Goal: Information Seeking & Learning: Find specific fact

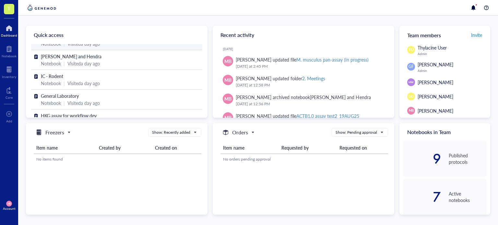
scroll to position [31, 0]
click at [112, 76] on div "IC - Rodent" at bounding box center [117, 75] width 152 height 7
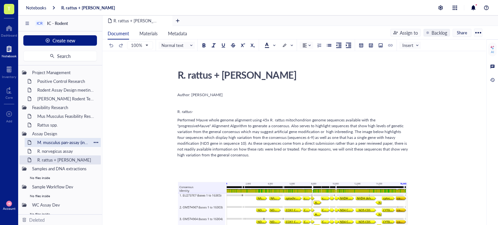
click at [65, 143] on div "M. musculus pan-assay (in progress)" at bounding box center [62, 142] width 57 height 9
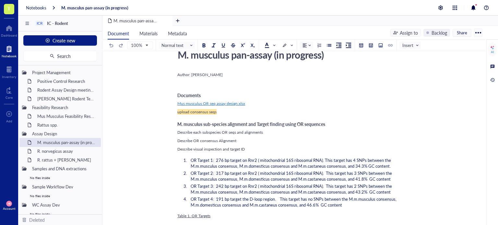
scroll to position [25, 0]
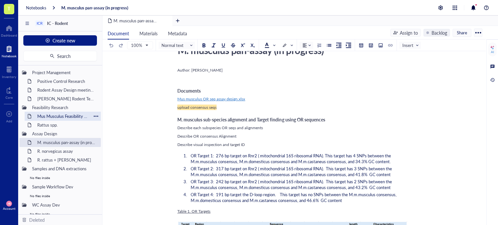
click at [67, 112] on div "Mus Musculus Feasibility Research" at bounding box center [62, 116] width 57 height 9
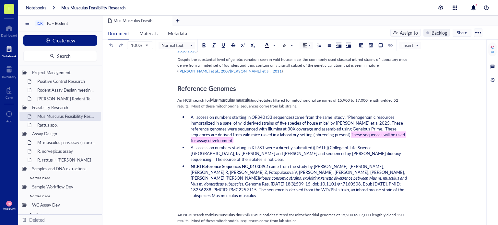
scroll to position [357, 0]
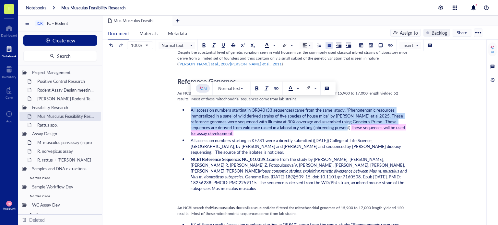
drag, startPoint x: 190, startPoint y: 104, endPoint x: 325, endPoint y: 121, distance: 136.4
click at [325, 121] on li "All accession numbers starting in OR840 (33 sequences) came from the same study…" at bounding box center [298, 121] width 220 height 29
copy span "All accession numbers starting in OR840 (33 sequences) came from the same study…"
